Goal: Task Accomplishment & Management: Manage account settings

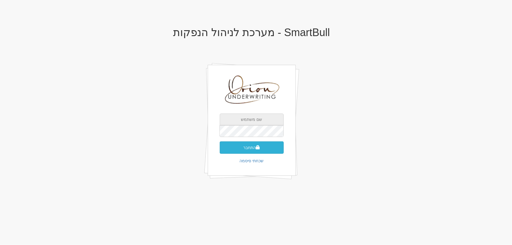
type input "[EMAIL_ADDRESS][DOMAIN_NAME]"
click at [251, 149] on button "התחבר" at bounding box center [252, 147] width 64 height 12
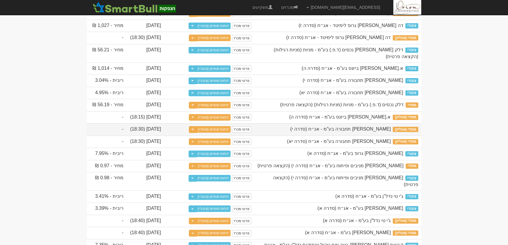
scroll to position [240, 0]
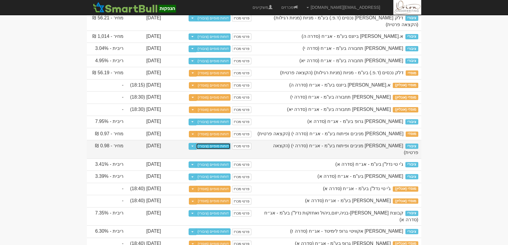
click at [209, 149] on link "דוחות סופיים (ציבורי)" at bounding box center [213, 146] width 35 height 6
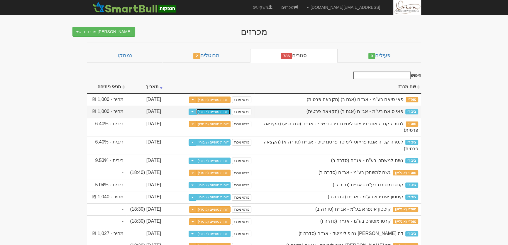
click at [215, 112] on link "דוחות סופיים (ציבורי)" at bounding box center [213, 111] width 35 height 6
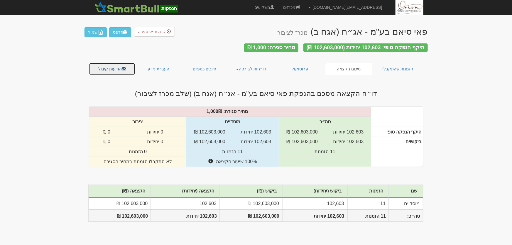
click at [119, 64] on link "הודעות קיבול" at bounding box center [112, 69] width 47 height 12
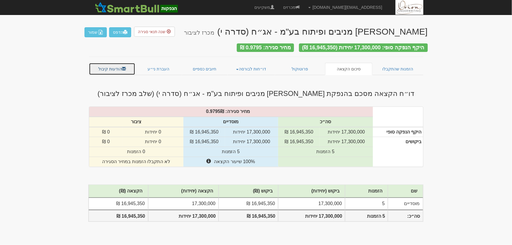
click at [123, 68] on span at bounding box center [124, 69] width 4 height 4
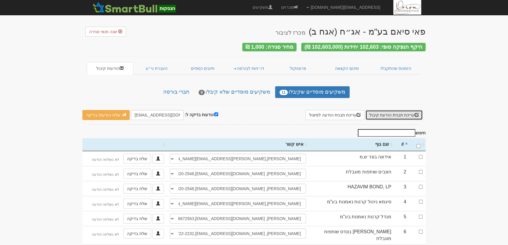
click at [390, 113] on button "עריכת תבנית הודעת קיבול" at bounding box center [393, 115] width 57 height 10
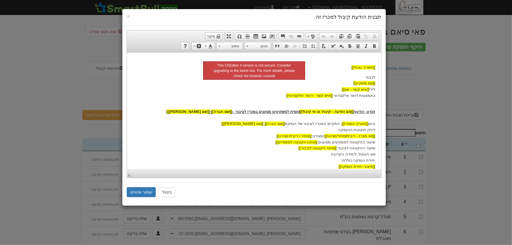
click at [323, 155] on p "הנדון: הודעת [[סוג הודעה - קיבול או אי קיבול]] סופית למשקיעים מסווגים במכרז לצי…" at bounding box center [254, 135] width 242 height 67
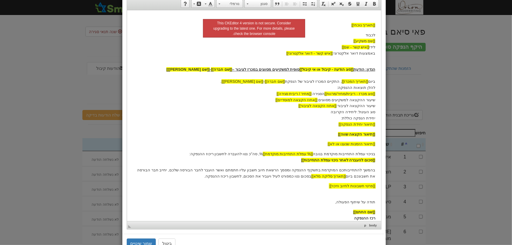
scroll to position [63, 0]
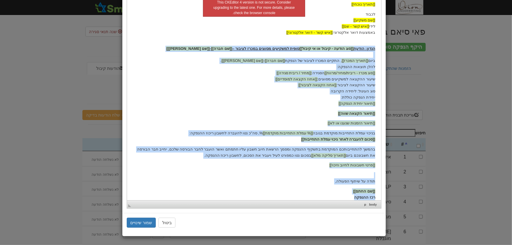
drag, startPoint x: 353, startPoint y: 188, endPoint x: 379, endPoint y: 50, distance: 140.7
click at [379, 50] on html "[[תאריך נוכחי]] לכבוד [[שם משקיע]] לידי [[איש קשר - שם]] באמצעות דואר אלקטרוני:…" at bounding box center [254, 97] width 254 height 217
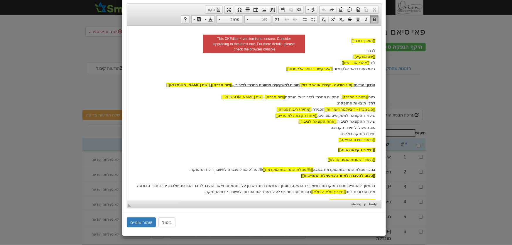
scroll to position [26, 0]
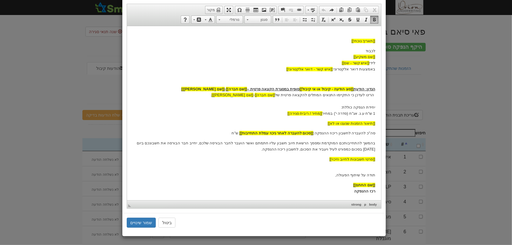
click at [338, 113] on p "הנדון: הודעת [[סוג הודעה - קיבול או אי קיבול]] סופית במסגרת הקצאה פרטית – [[שם …" at bounding box center [254, 101] width 242 height 30
click at [145, 143] on p "בהמשך להתחייבותכם המוקדמת ומסמך הרשאת חיוב חשבון עליו חתמתם ואשר הועבר לחבר הבו…" at bounding box center [254, 146] width 242 height 12
drag, startPoint x: 147, startPoint y: 144, endPoint x: 145, endPoint y: 152, distance: 8.8
click at [149, 144] on p "בהמשך להתחייבותכם המוקדמת ומסמך הרשאת חיוב חשבון עליו חתמתם ואשר הועבר לחבר הבו…" at bounding box center [254, 146] width 242 height 12
click at [146, 220] on button "שמור שינויים" at bounding box center [141, 223] width 29 height 10
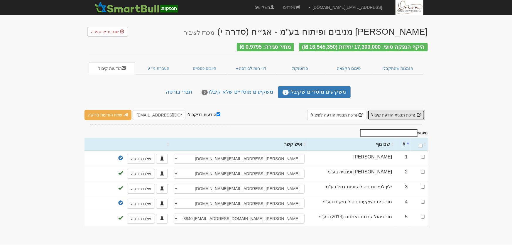
click at [387, 113] on button "עריכת תבנית הודעת קיבול" at bounding box center [395, 115] width 57 height 10
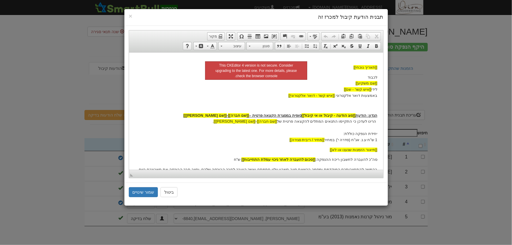
click at [248, 133] on p "הנדון: הודעת [[סוג הודעה - קיבול או אי קיבול]] סופית במסגרת הקצאה פרטית – [[שם …" at bounding box center [256, 127] width 242 height 30
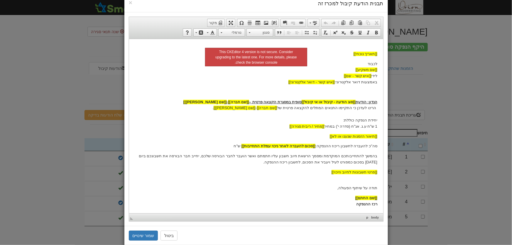
scroll to position [26, 0]
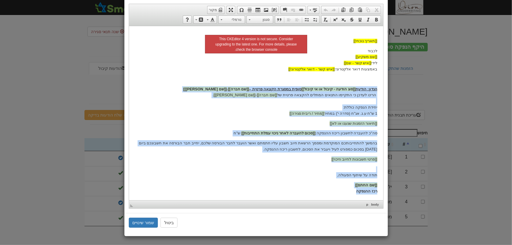
drag, startPoint x: 355, startPoint y: 191, endPoint x: 378, endPoint y: 88, distance: 104.7
click at [378, 88] on html "[[תאריך נוכחי]] לכבוד [[שם משקיע]] לידי [[איש קשר - שם]] באמצעות דואר אלקטרוני:…" at bounding box center [256, 113] width 254 height 174
copy body "lorem: ipsum [[dol sitam - conse ad el seddo]] eiusm tempor incid utlab – [[et …"
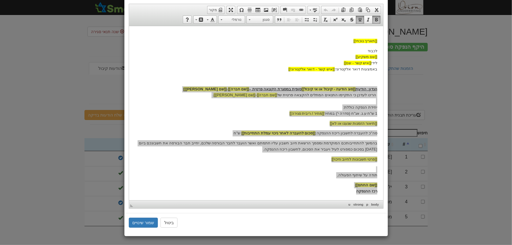
drag, startPoint x: 448, startPoint y: 162, endPoint x: 445, endPoint y: 159, distance: 4.4
click at [448, 161] on div "× תבנית הודעת קיבול למכרז זה עורך טקסט עשיר, template_body סרגלי כלים של העורך …" at bounding box center [256, 122] width 512 height 245
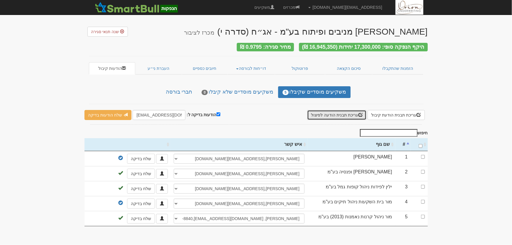
click at [337, 113] on button "עריכת תבנית הודעה לפיצול" at bounding box center [336, 115] width 59 height 10
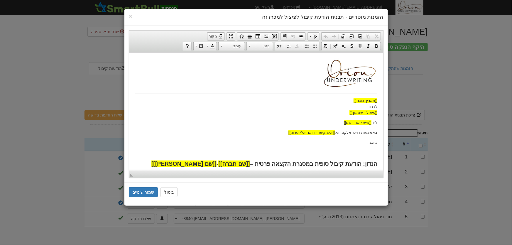
click at [208, 138] on body "[[תאריך נוכחי]] לכבוד [[פיצול - שם גוף]] לידי [[איש קשר - שם]] באמצעות דואר אלק…" at bounding box center [256, 174] width 242 height 233
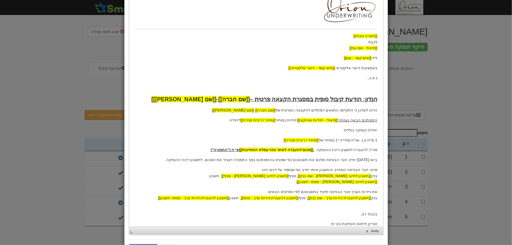
scroll to position [91, 0]
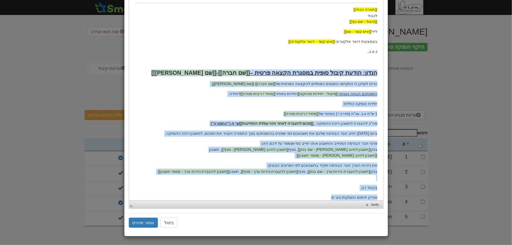
drag, startPoint x: 337, startPoint y: 189, endPoint x: 379, endPoint y: 75, distance: 121.6
click at [379, 75] on html "[[תאריך נוכחי]] לכבוד [[פיצול - שם גוף]] לידי [[איש קשר - שם]] באמצעות דואר אלק…" at bounding box center [256, 84] width 254 height 245
copy body "הנדון: הודעת קיבול סופית במסגרת הקצאה פרטית – [[שם חברה]] - [[שם נייר מונפק]] ה…"
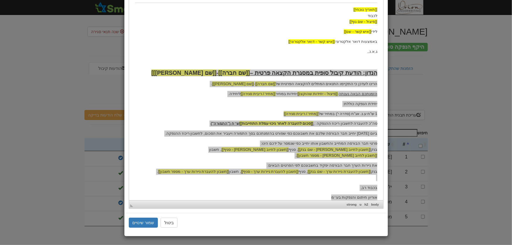
click at [466, 144] on div "× הזמנות מוסדיים - תבנית הודעת קיבול לפיצול למכרז זה עורך טקסט עשיר, template_b…" at bounding box center [256, 122] width 512 height 245
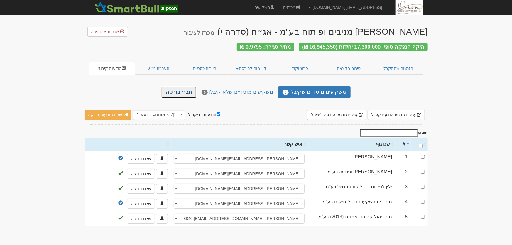
click at [181, 92] on link "חברי בורסה" at bounding box center [178, 92] width 35 height 12
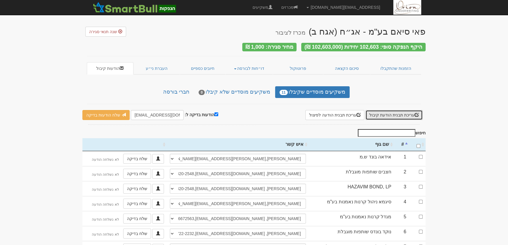
click at [384, 113] on button "עריכת תבנית הודעת קיבול" at bounding box center [393, 115] width 57 height 10
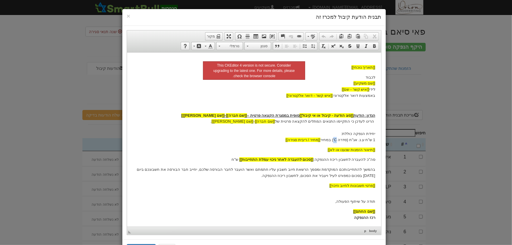
click at [335, 141] on p "הנדון: הודעת [[סוג הודעה - קיבול או אי קיבול]] סופית במסגרת הקצאה פרטית – [[שם …" at bounding box center [254, 127] width 242 height 30
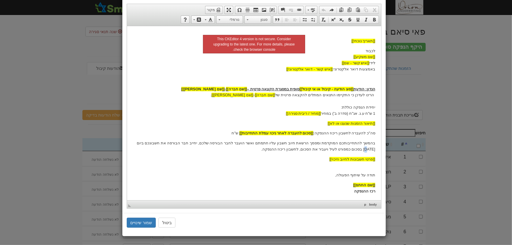
click at [143, 143] on p "בהמשך להתחייבותכם המוקדמת ומסמך הרשאת חיוב חשבון עליו חתמתם ואשר הועבר לחבר הבו…" at bounding box center [254, 146] width 242 height 12
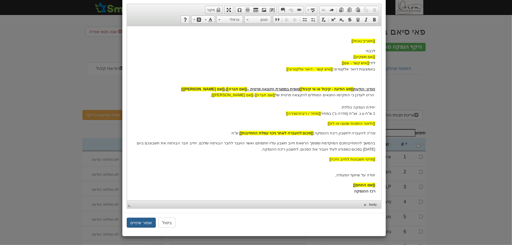
click at [145, 222] on button "שמור שינויים" at bounding box center [141, 223] width 29 height 10
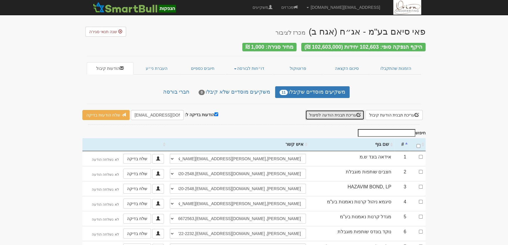
click at [341, 115] on button "עריכת תבנית הודעה לפיצול" at bounding box center [334, 115] width 59 height 10
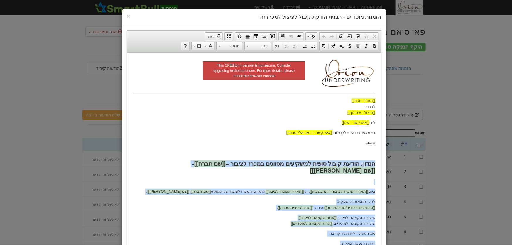
drag, startPoint x: 317, startPoint y: 159, endPoint x: 373, endPoint y: 163, distance: 56.2
click at [373, 163] on body "[[תאריך נוכחי]] לכבוד [[פיצול - שם גוף]] לידי [[איש קשר - שם]] באמצעות דואר אלק…" at bounding box center [254, 213] width 242 height 310
paste body
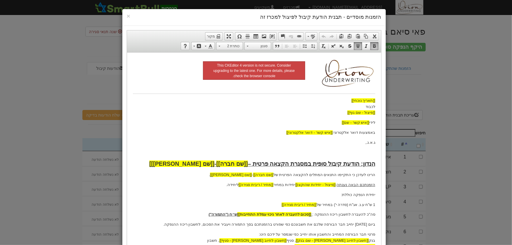
scroll to position [39, 0]
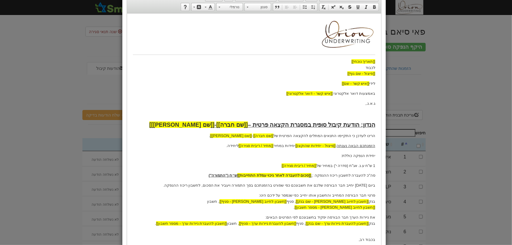
click at [337, 166] on p "1 ש"ח ע.נ. אג"ח (סדרה י') במחיר של [[מחיר / ריבית סגירה]]" at bounding box center [254, 165] width 242 height 6
click at [354, 185] on p "ביום 8/7/2025 יחייב חבר הבורסה שלכם את חשבונכם כפי שפורט בהזמנתכם בסך התמורה וי…" at bounding box center [254, 185] width 242 height 6
click at [354, 185] on p "ביום 28/7/2025 יחייב חבר הבורסה שלכם את חשבונכם כפי שפורט בהזמנתכם בסך התמורה ו…" at bounding box center [254, 185] width 242 height 6
click at [357, 185] on p "ביום 28/7/2025 יחייב חבר הבורסה שלכם את חשבונכם כפי שפורט בהזמנתכם בסך התמורה ו…" at bounding box center [254, 185] width 242 height 6
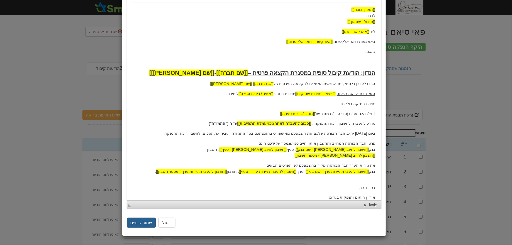
click at [149, 225] on button "שמור שינויים" at bounding box center [141, 223] width 29 height 10
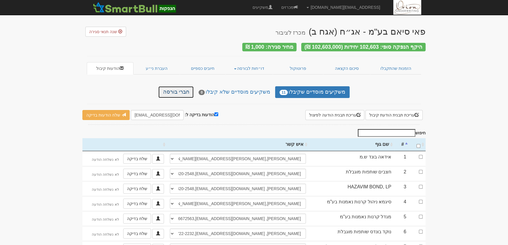
click at [178, 87] on link "חברי בורסה" at bounding box center [175, 92] width 35 height 12
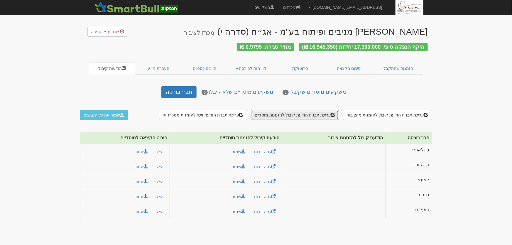
click at [285, 113] on button "עריכת תבנית הודעת קיבול להזמנות מוסדיים" at bounding box center [295, 115] width 88 height 10
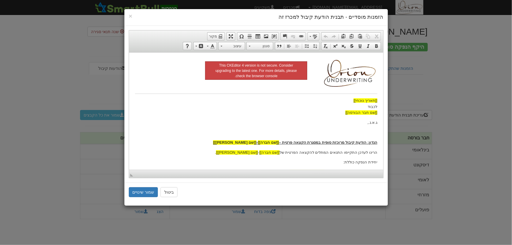
click at [286, 135] on p at bounding box center [256, 132] width 242 height 6
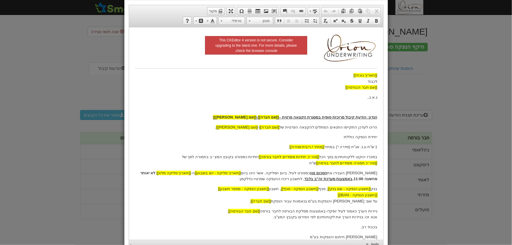
scroll to position [65, 0]
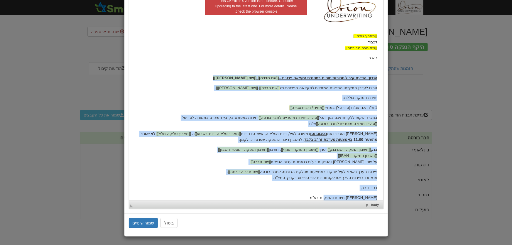
drag, startPoint x: 336, startPoint y: 191, endPoint x: 382, endPoint y: 78, distance: 122.1
click at [382, 78] on html "[[תאריך נוכחי]] לכבוד [[שם חבר הבורסה]] ג.א.נ., הנדון: הודעת קיבול מרוכזת סופית…" at bounding box center [256, 97] width 254 height 219
copy body "הנדון: הודעת קיבול מרוכזת סופית במסגרת הקצאה פרטית – [[שם חברה]] - [[שם נייר מו…"
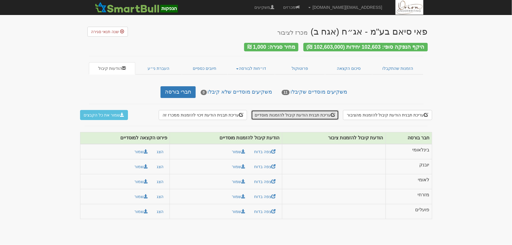
click at [318, 113] on button "עריכת תבנית הודעת קיבול להזמנות מוסדיים" at bounding box center [295, 115] width 88 height 10
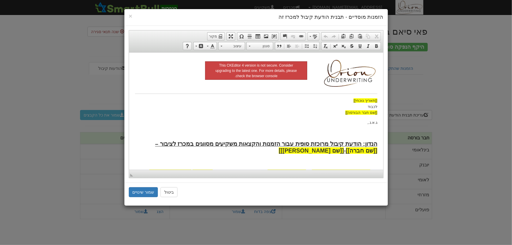
click at [295, 138] on body "[[תאריך נוכחי]] לכבוד [[שם חבר הבורסה]] ג.א.נ., הנדון: הודעת קיבול מרוכזת סופית…" at bounding box center [256, 226] width 242 height 337
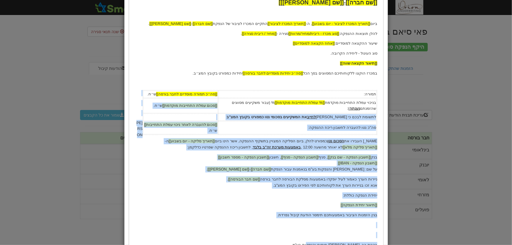
scroll to position [106, 0]
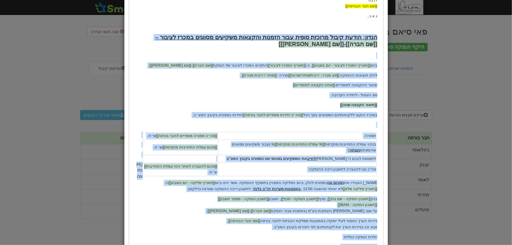
drag, startPoint x: 327, startPoint y: 276, endPoint x: 376, endPoint y: 36, distance: 245.1
click at [376, 36] on body "[[תאריך נוכחי]] לכבוד [[שם חבר הבורסה]] ג.א.נ., הנדון: הודעת קיבול מרוכזת סופית…" at bounding box center [256, 120] width 242 height 337
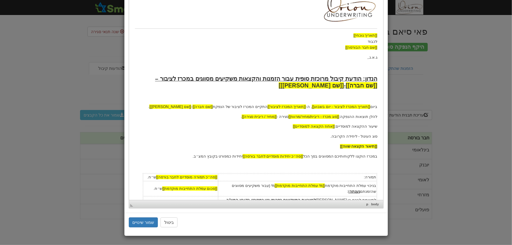
scroll to position [65, 0]
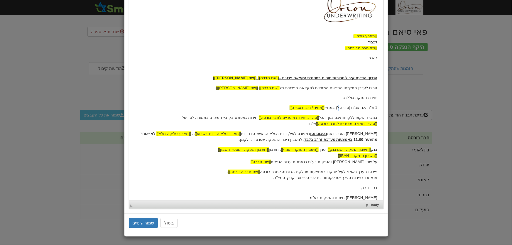
click at [340, 109] on p "1 ש"ח ע.נ. אג"ח (סדרה י') במחיר [[מחיר / ריבית סגירה]]" at bounding box center [256, 108] width 242 height 6
click at [143, 220] on button "שמור שינויים" at bounding box center [143, 223] width 29 height 10
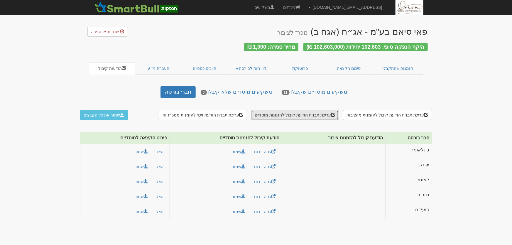
click at [282, 111] on button "עריכת תבנית הודעת קיבול להזמנות מוסדיים" at bounding box center [295, 115] width 88 height 10
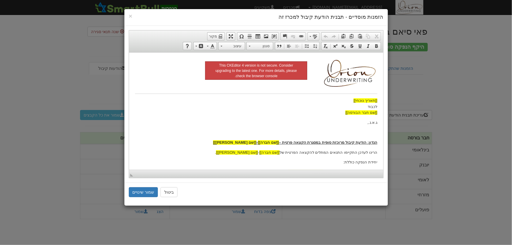
click at [287, 106] on p "[[תאריך נוכחי]] לכבוד [[שם חבר הבורסה]]" at bounding box center [256, 106] width 242 height 18
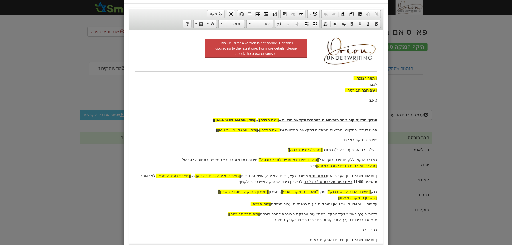
scroll to position [53, 0]
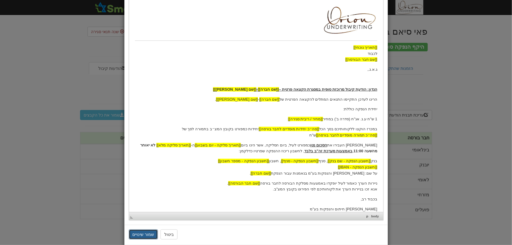
click at [151, 233] on button "שמור שינויים" at bounding box center [143, 234] width 29 height 10
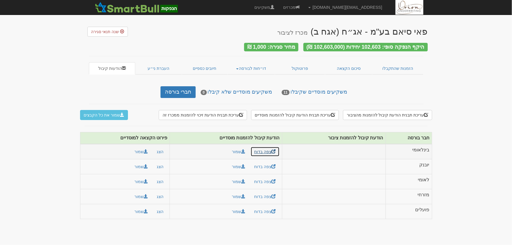
click at [260, 150] on link "צפה בדוח" at bounding box center [264, 152] width 29 height 10
click at [304, 6] on link "מכרזים" at bounding box center [291, 7] width 25 height 15
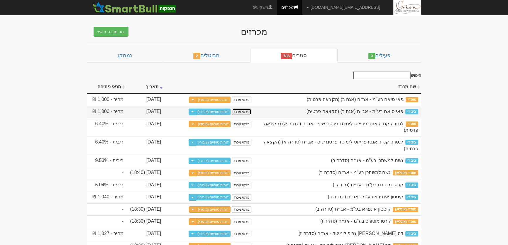
click at [244, 110] on link "פרטי מכרז" at bounding box center [241, 111] width 19 height 6
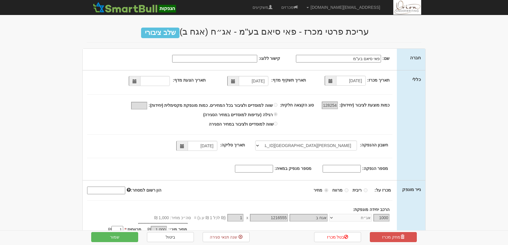
select select "[PERSON_NAME][GEOGRAPHIC_DATA][FINANCIAL_ID]"
click at [184, 145] on span at bounding box center [182, 146] width 4 height 4
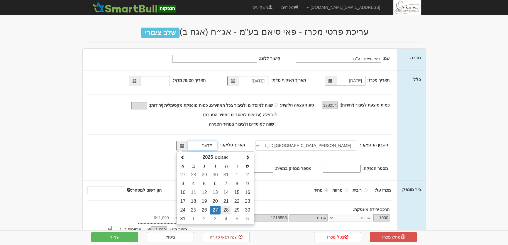
click at [230, 208] on td "28" at bounding box center [225, 210] width 11 height 9
type input "[DATE]"
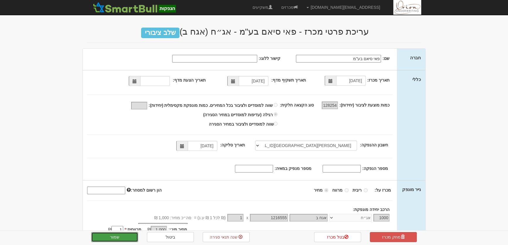
click at [111, 237] on button "שמור" at bounding box center [114, 237] width 47 height 10
